Goal: Transaction & Acquisition: Purchase product/service

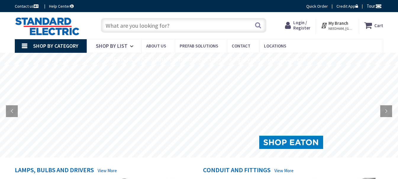
click at [299, 22] on span "Login / Register" at bounding box center [301, 25] width 17 height 11
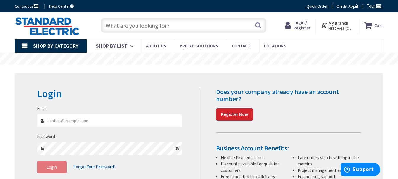
type input "[PERSON_NAME][EMAIL_ADDRESS][DOMAIN_NAME]"
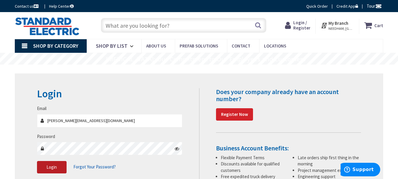
click at [53, 168] on span "Login" at bounding box center [51, 168] width 10 height 6
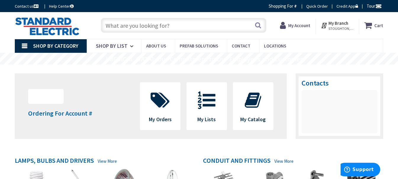
click at [112, 25] on input "text" at bounding box center [183, 25] width 165 height 15
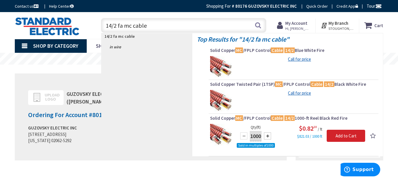
type input "14/2 fa mc cable"
